Goal: Task Accomplishment & Management: Complete application form

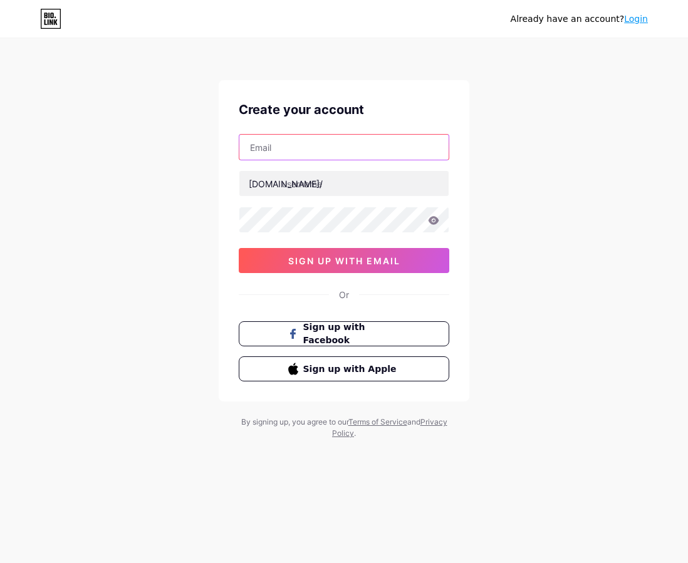
click at [322, 142] on input "text" at bounding box center [343, 147] width 209 height 25
type input "[EMAIL_ADDRESS][DOMAIN_NAME]"
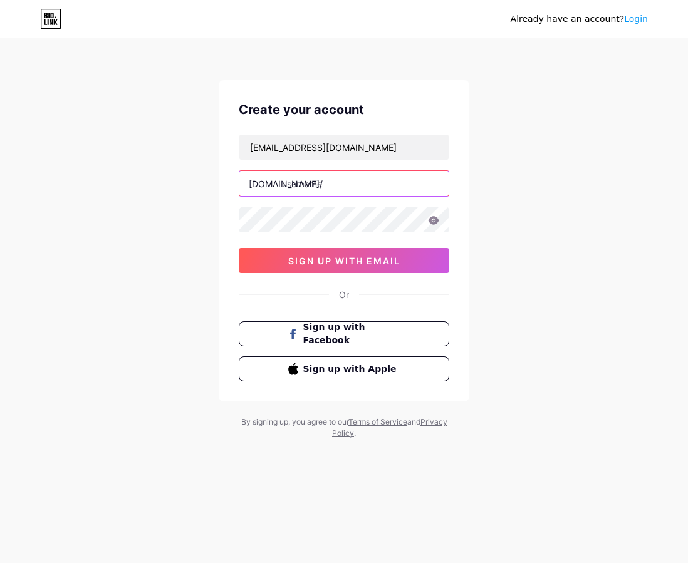
click at [323, 184] on input "text" at bounding box center [343, 183] width 209 height 25
type input "abcf"
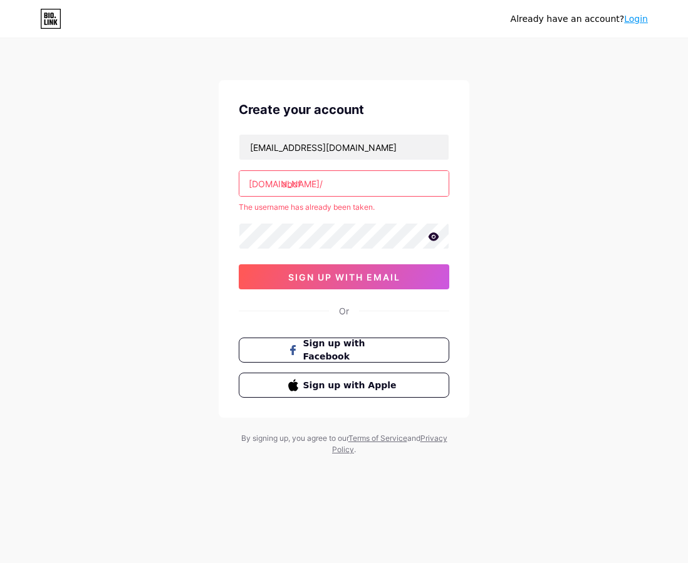
click at [327, 187] on input "abcf" at bounding box center [343, 183] width 209 height 25
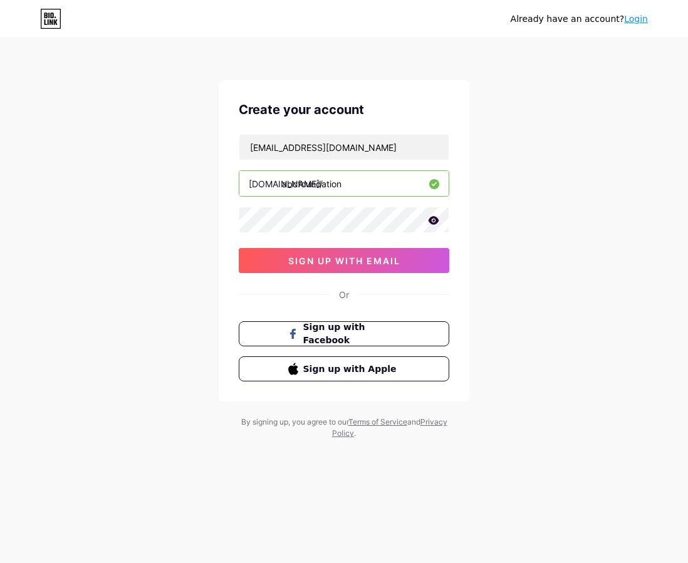
click at [296, 184] on input "abcfoundation" at bounding box center [343, 183] width 209 height 25
drag, startPoint x: 353, startPoint y: 190, endPoint x: 283, endPoint y: 187, distance: 70.3
click at [283, 187] on input "abcfoundation" at bounding box center [343, 183] width 209 height 25
type input "abcfbraincancer"
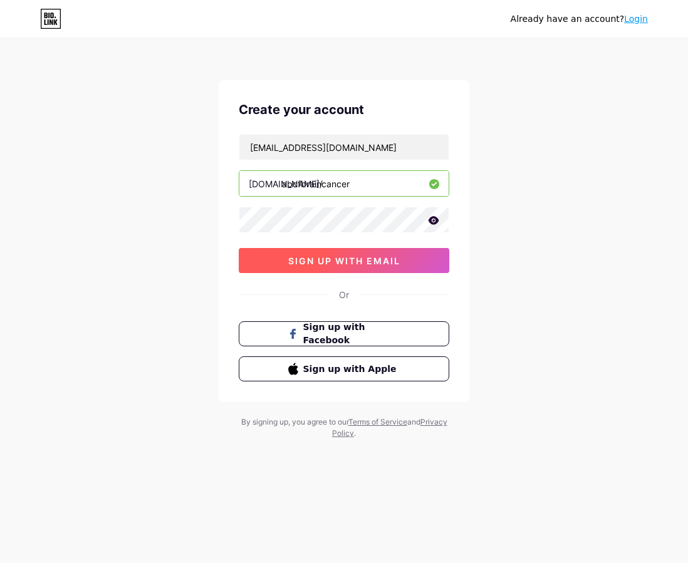
click at [345, 269] on button "sign up with email" at bounding box center [344, 260] width 211 height 25
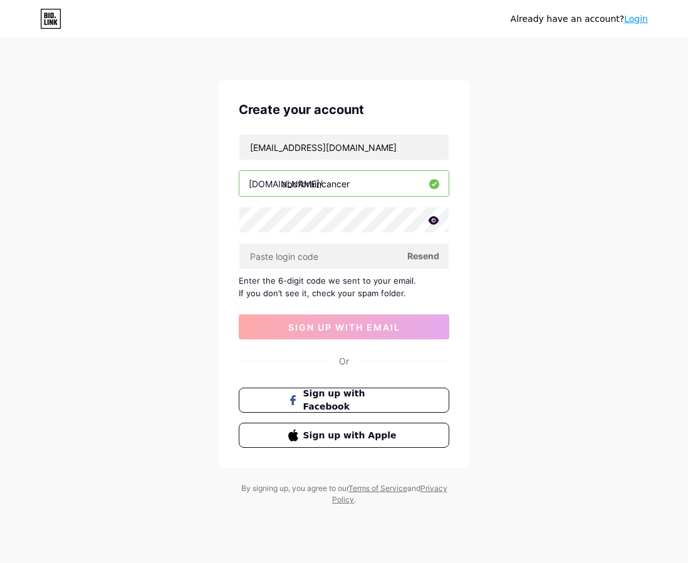
click at [468, 293] on div "Create your account [EMAIL_ADDRESS][DOMAIN_NAME] [DOMAIN_NAME]/ abcfbraincancer…" at bounding box center [344, 274] width 251 height 388
click at [421, 254] on span "Resend" at bounding box center [423, 255] width 32 height 13
click at [556, 150] on div "Already have an account? Login Create your account [EMAIL_ADDRESS][DOMAIN_NAME]…" at bounding box center [344, 273] width 688 height 546
click at [333, 258] on input "text" at bounding box center [343, 256] width 209 height 25
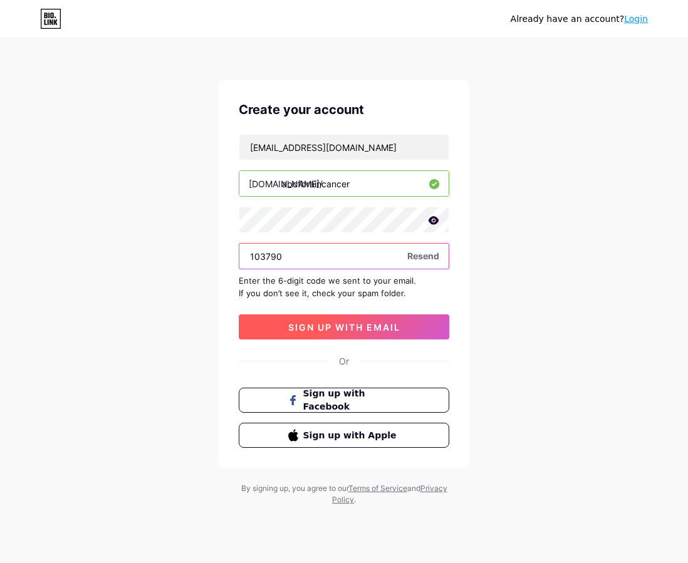
type input "103790"
click at [367, 326] on span "sign up with email" at bounding box center [344, 327] width 112 height 11
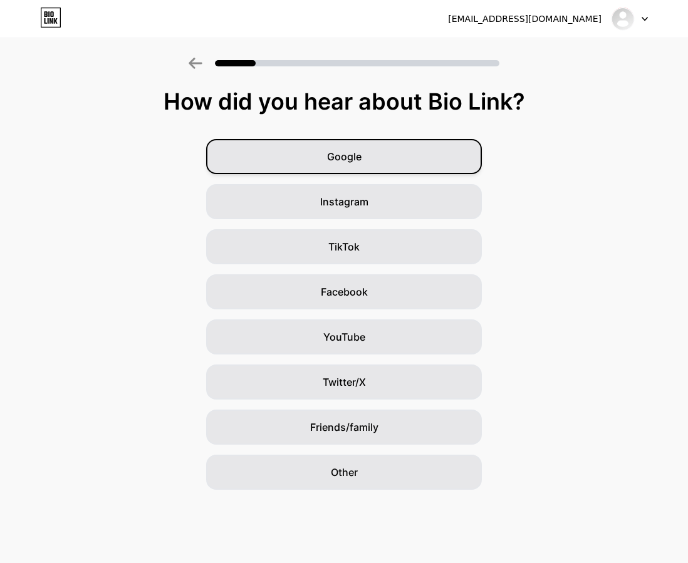
click at [416, 159] on div "Google" at bounding box center [344, 156] width 276 height 35
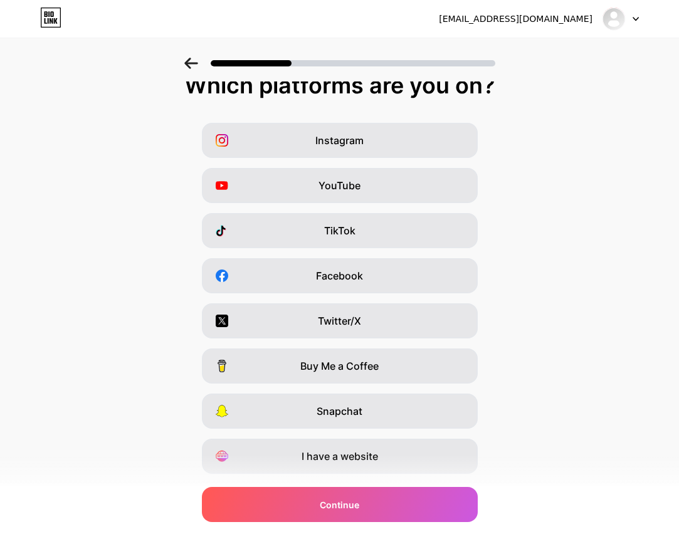
scroll to position [17, 0]
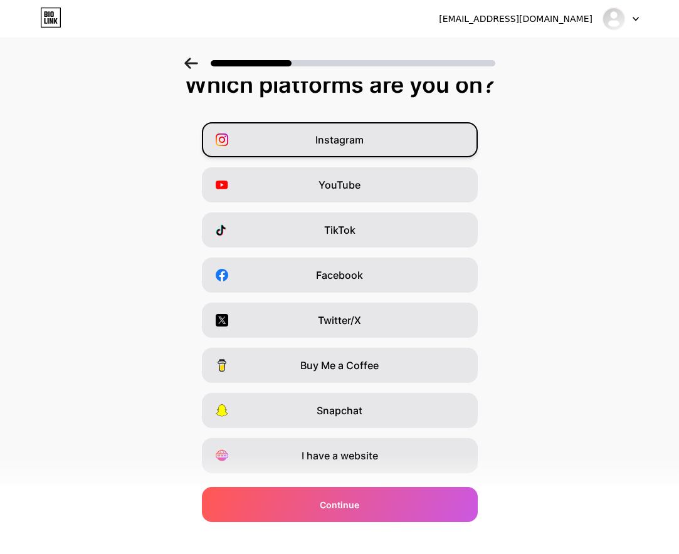
click at [414, 135] on div "Instagram" at bounding box center [340, 139] width 276 height 35
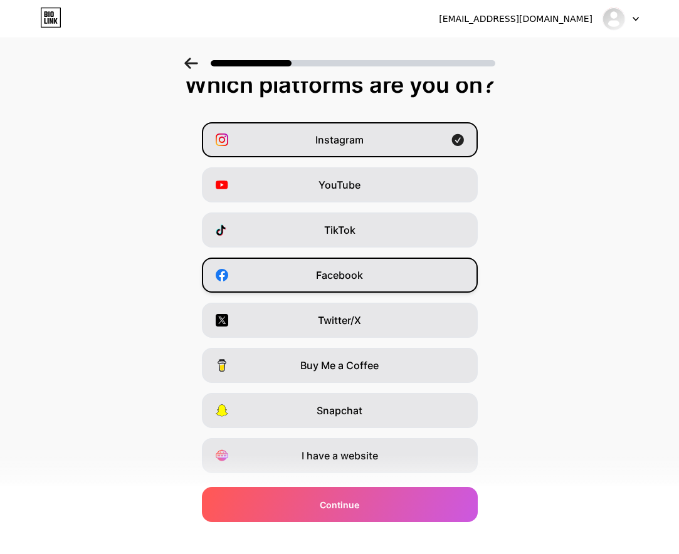
click at [399, 284] on div "Facebook" at bounding box center [340, 275] width 276 height 35
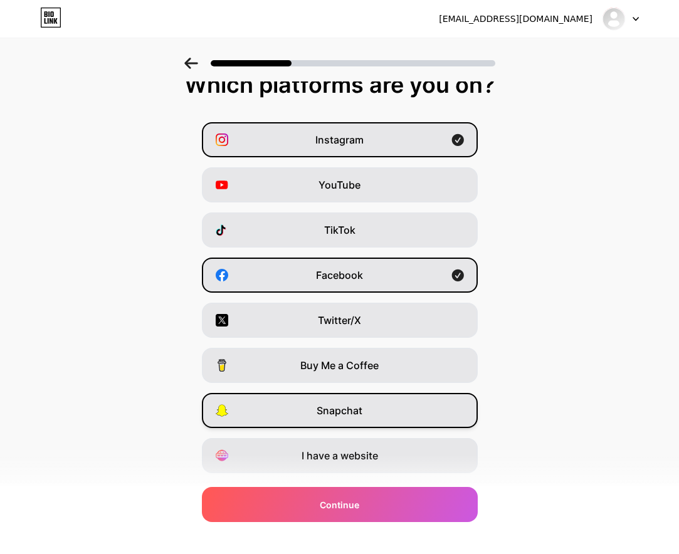
scroll to position [49, 0]
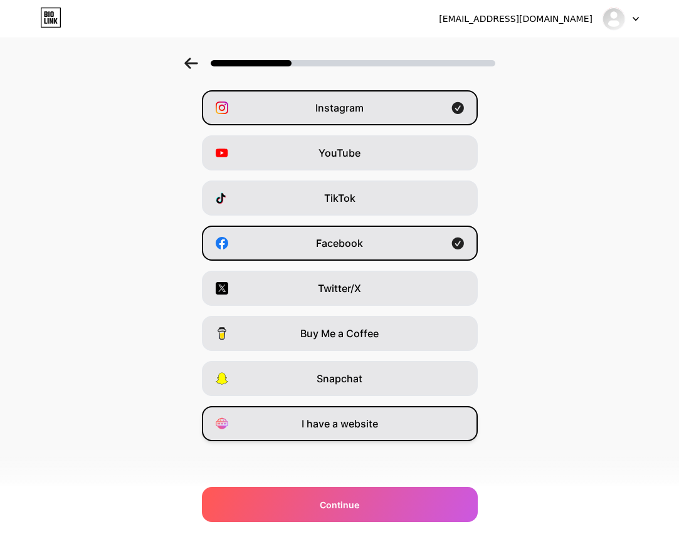
click at [378, 425] on span "I have a website" at bounding box center [339, 423] width 76 height 15
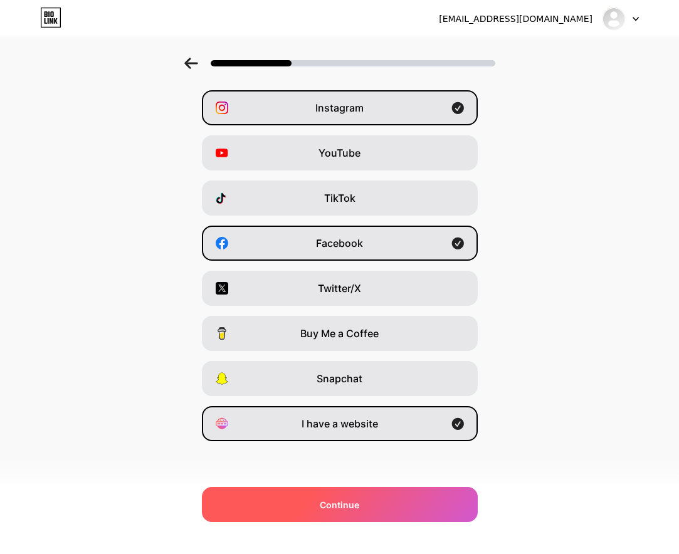
click at [393, 503] on div "Continue" at bounding box center [340, 504] width 276 height 35
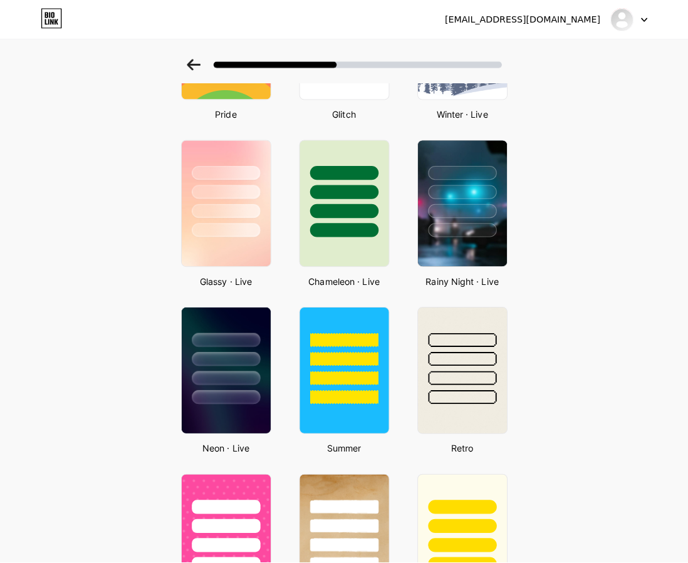
scroll to position [0, 0]
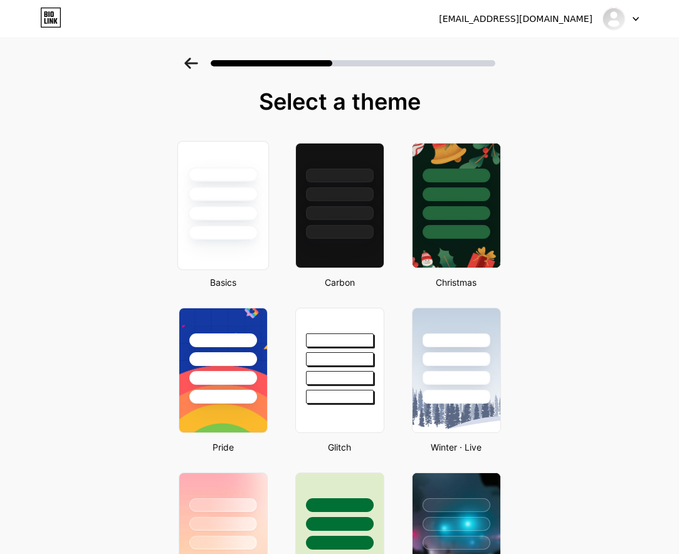
click at [214, 200] on div at bounding box center [223, 194] width 70 height 14
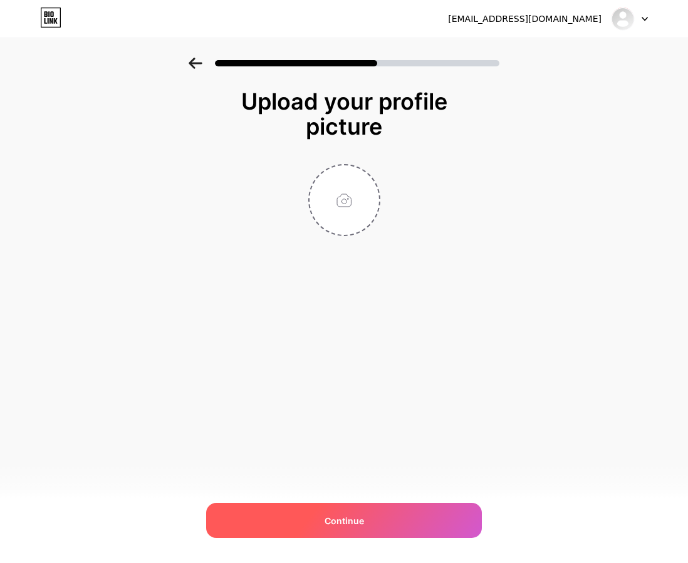
click at [375, 518] on div "Continue" at bounding box center [344, 520] width 276 height 35
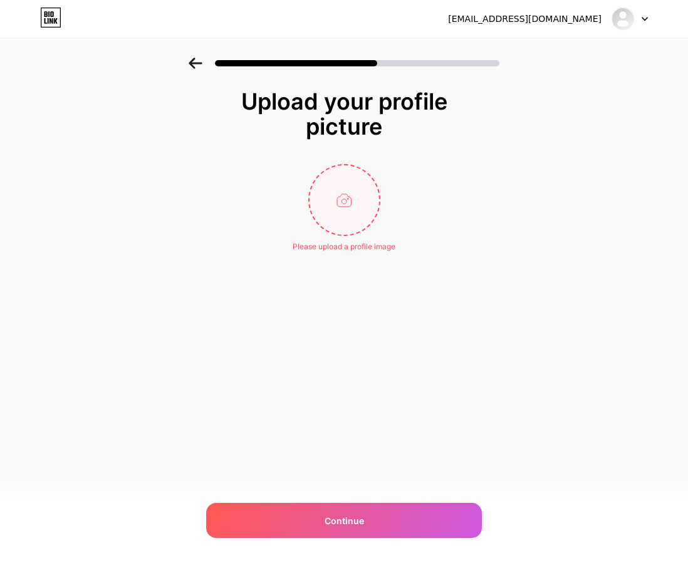
click at [353, 217] on input "file" at bounding box center [345, 200] width 70 height 70
type input "C:\fakepath\abcf-800px.png"
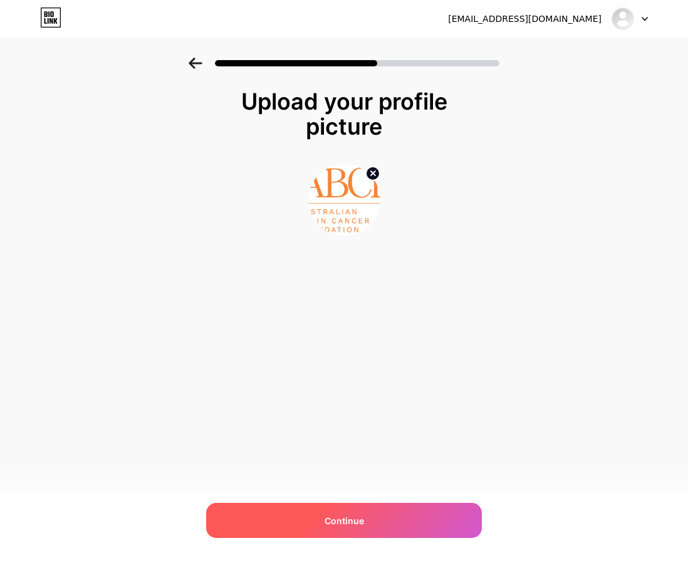
click at [342, 513] on div "Continue" at bounding box center [344, 520] width 276 height 35
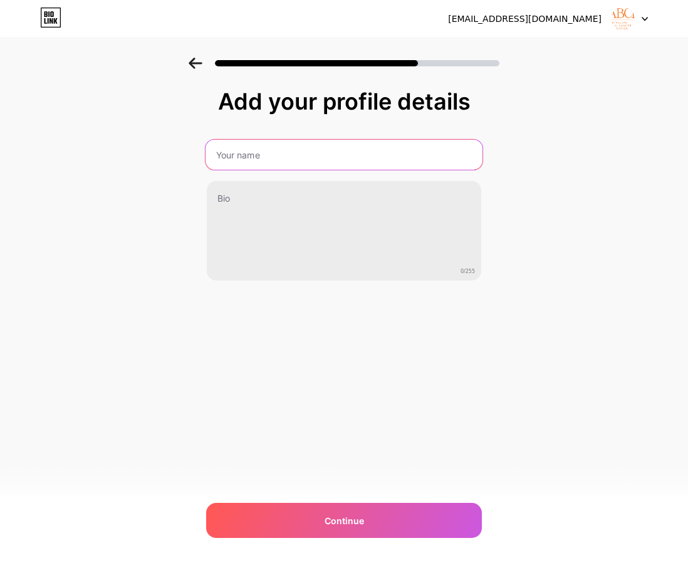
click at [275, 157] on input "text" at bounding box center [344, 155] width 277 height 30
type input "Australian [MEDICAL_DATA] Foundation"
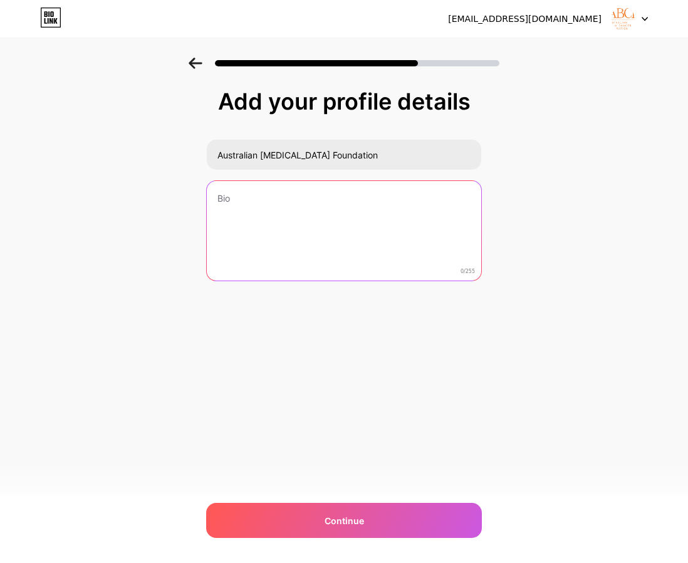
click at [355, 228] on textarea at bounding box center [344, 231] width 274 height 101
paste textarea "The Australian [MEDICAL_DATA] Foundation (ABCF) is dedicated to transforming [M…"
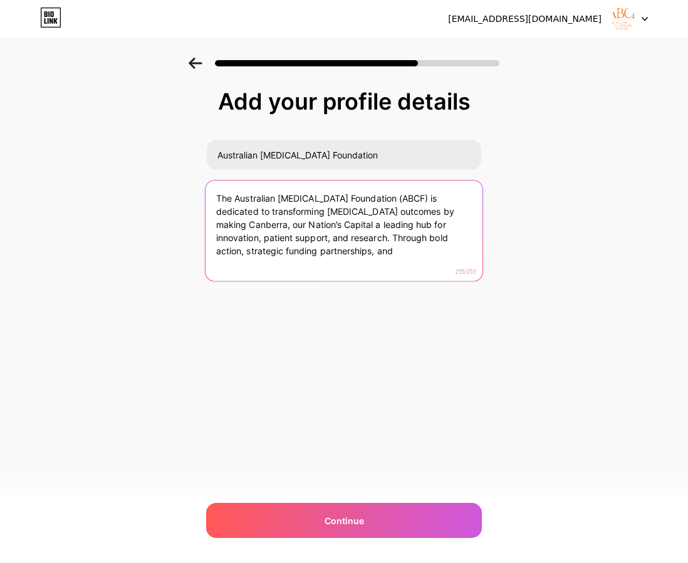
drag, startPoint x: 347, startPoint y: 259, endPoint x: 315, endPoint y: 239, distance: 37.7
click at [315, 239] on textarea "The Australian [MEDICAL_DATA] Foundation (ABCF) is dedicated to transforming [M…" at bounding box center [344, 231] width 277 height 102
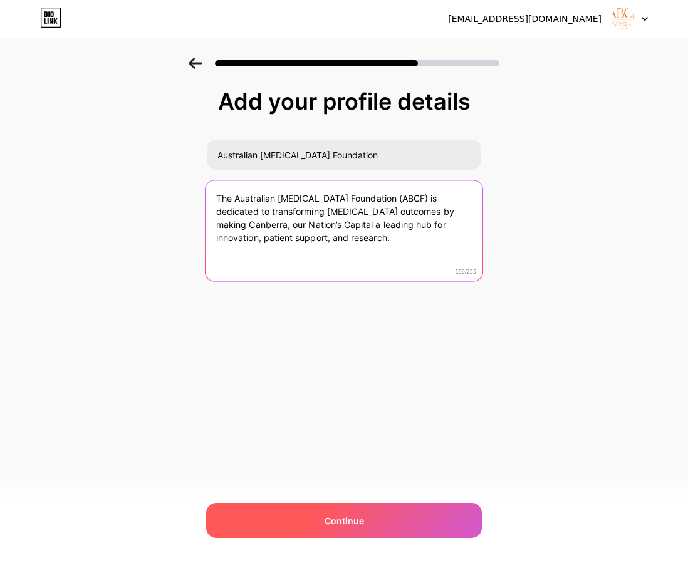
type textarea "The Australian [MEDICAL_DATA] Foundation (ABCF) is dedicated to transforming [M…"
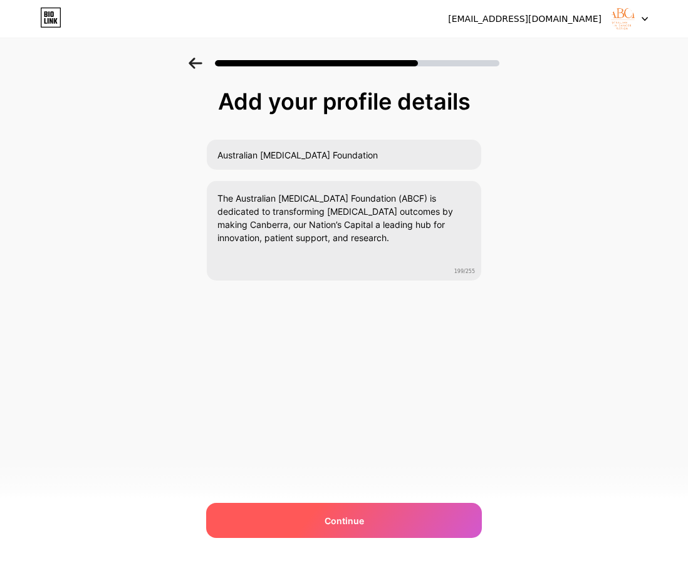
click at [367, 525] on div "Continue" at bounding box center [344, 520] width 276 height 35
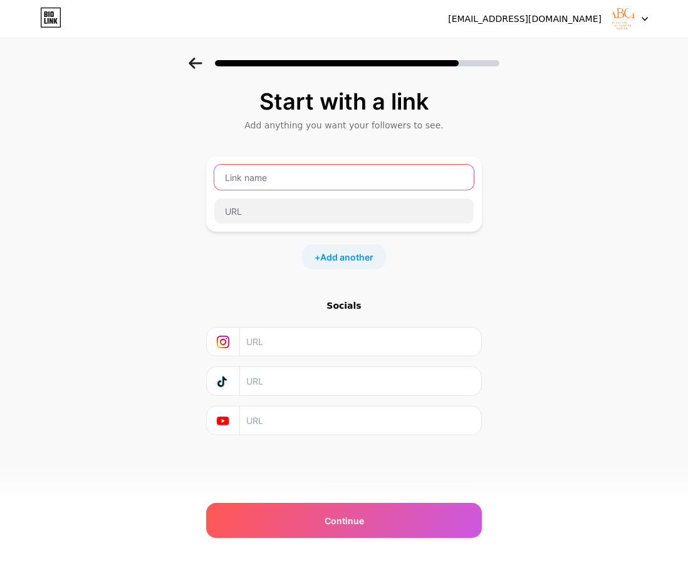
click at [310, 183] on input "text" at bounding box center [343, 177] width 259 height 25
type input "Donate"
click at [436, 273] on div "Start with a link Add anything you want your followers to see. Donate + Add ano…" at bounding box center [344, 262] width 276 height 347
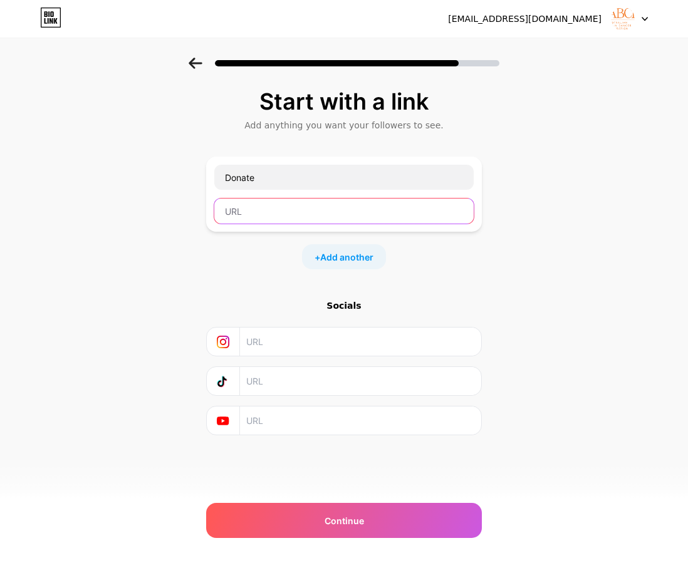
click at [308, 212] on input "text" at bounding box center [343, 211] width 259 height 25
paste input "[URL][DOMAIN_NAME]"
type input "[URL][DOMAIN_NAME]"
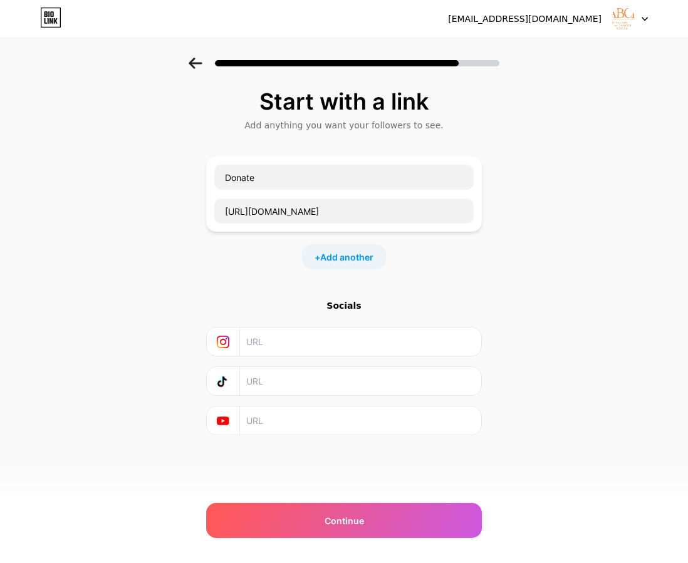
click at [339, 345] on input "text" at bounding box center [359, 342] width 227 height 28
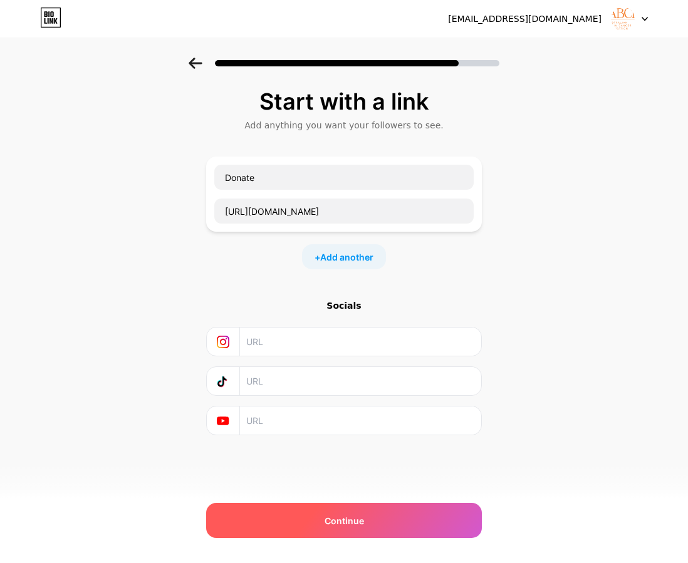
click at [333, 519] on span "Continue" at bounding box center [344, 520] width 39 height 13
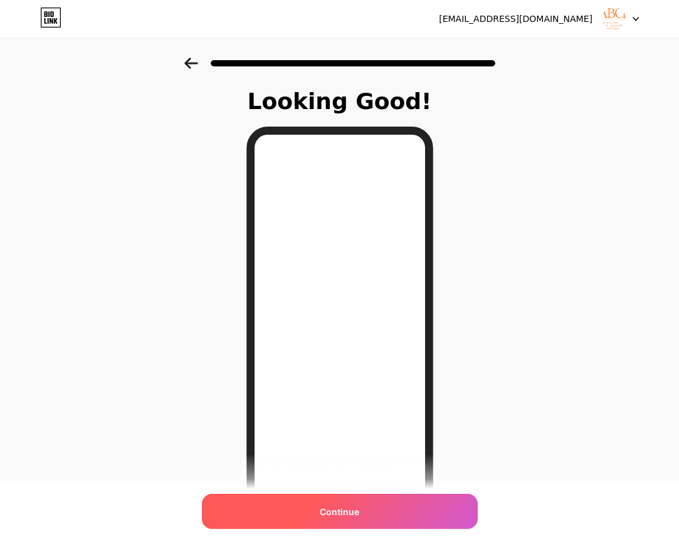
click at [384, 508] on div "Continue" at bounding box center [340, 511] width 276 height 35
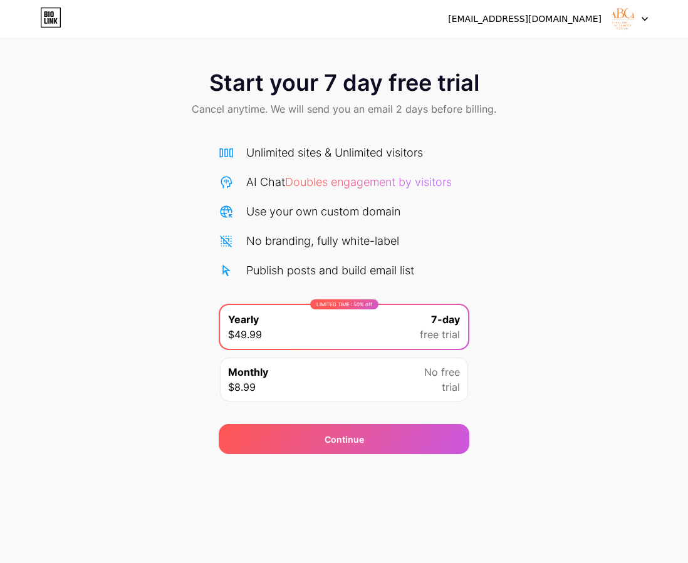
click at [647, 187] on div "Start your 7 day free trial Cancel anytime. We will send you an email 2 days be…" at bounding box center [344, 256] width 688 height 397
click at [53, 19] on icon at bounding box center [50, 18] width 21 height 20
click at [634, 21] on img at bounding box center [623, 19] width 24 height 24
click at [471, 192] on div "Start your 7 day free trial Cancel anytime. We will send you an email 2 days be…" at bounding box center [344, 256] width 688 height 397
click at [379, 363] on div "Monthly $8.99 No free trial" at bounding box center [344, 380] width 248 height 44
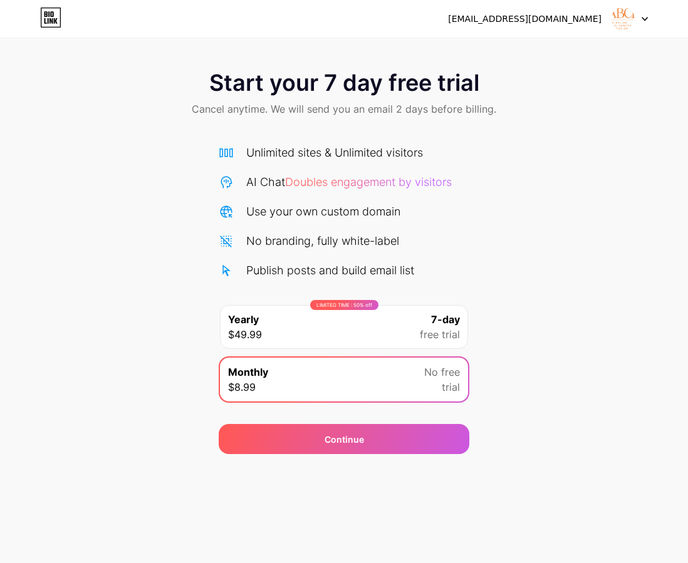
click at [525, 183] on div "Start your 7 day free trial Cancel anytime. We will send you an email 2 days be…" at bounding box center [344, 256] width 688 height 397
